Goal: Task Accomplishment & Management: Manage account settings

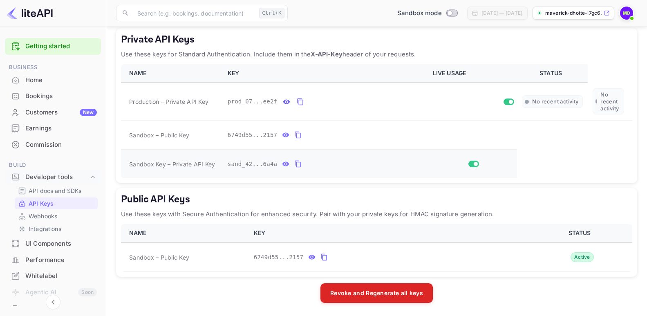
click at [294, 165] on icon "private api keys table" at bounding box center [297, 164] width 7 height 10
click at [294, 134] on icon "private api keys table" at bounding box center [297, 135] width 7 height 10
click at [295, 135] on icon "private api keys table" at bounding box center [297, 135] width 7 height 10
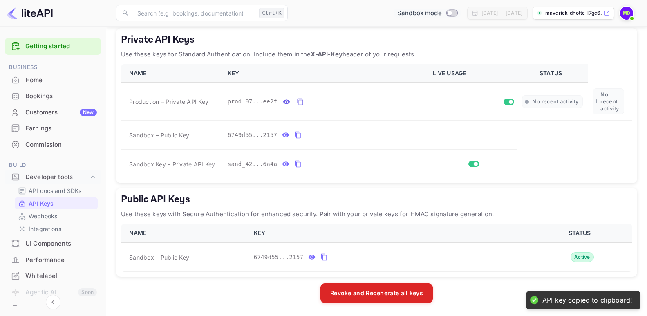
click at [442, 13] on input "Switch to Production mode" at bounding box center [450, 12] width 16 height 5
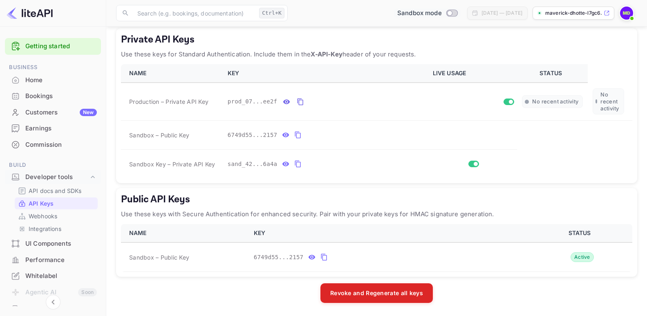
checkbox input "true"
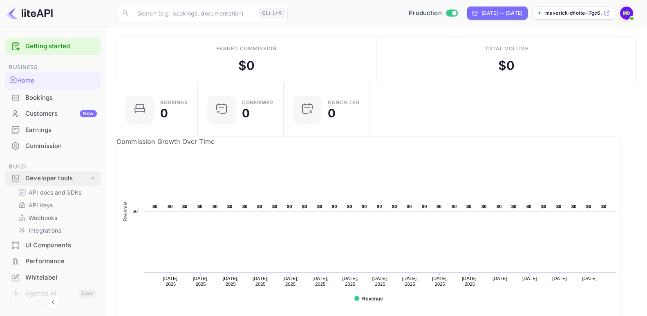
scroll to position [126, 162]
click at [46, 180] on div "Developer tools" at bounding box center [56, 178] width 63 height 9
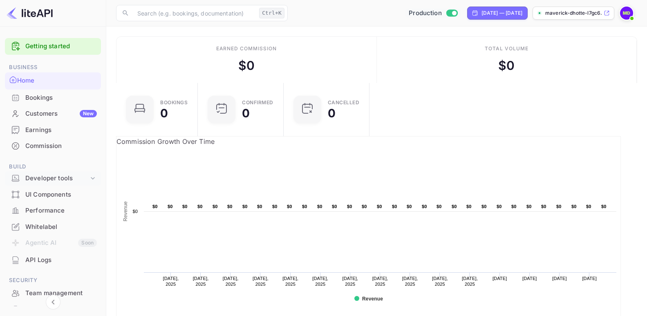
click at [41, 179] on div "Developer tools" at bounding box center [56, 178] width 63 height 9
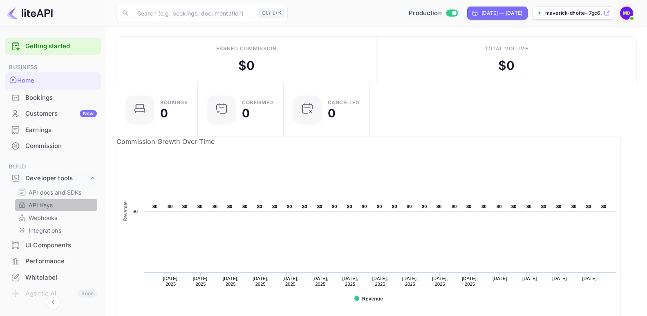
click at [40, 201] on p "API Keys" at bounding box center [41, 205] width 24 height 9
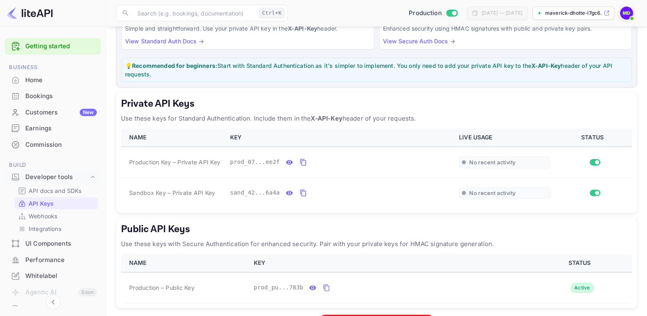
scroll to position [113, 0]
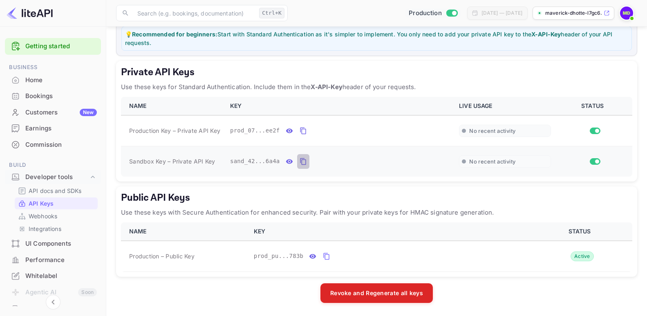
click at [300, 161] on icon "private api keys table" at bounding box center [303, 161] width 6 height 7
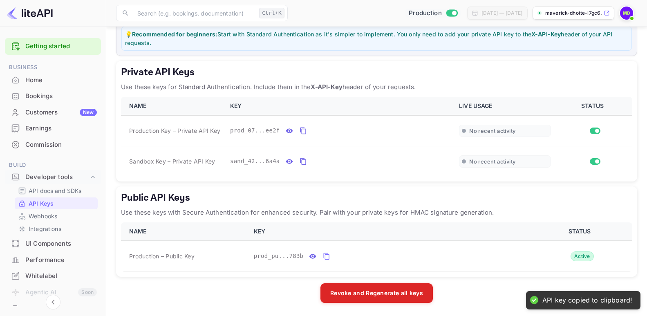
click at [446, 15] on input "Switch to Sandbox mode" at bounding box center [454, 12] width 16 height 5
checkbox input "false"
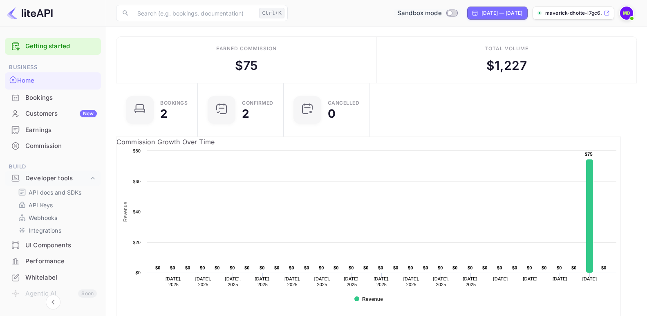
scroll to position [7, 7]
